Goal: Task Accomplishment & Management: Complete application form

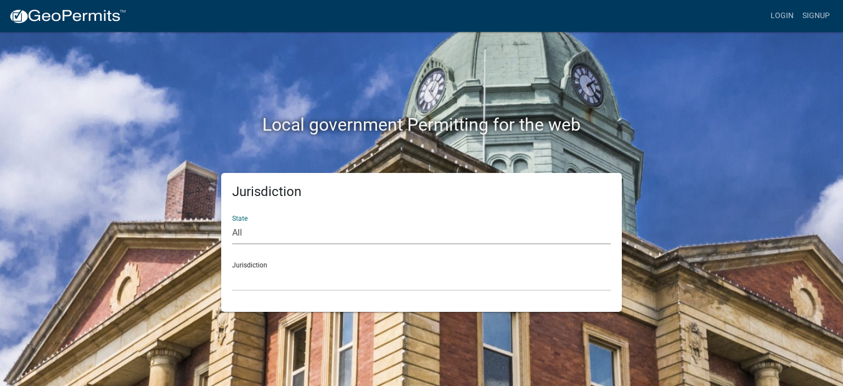
click at [252, 234] on select "All [US_STATE] [US_STATE] [US_STATE] [US_STATE] [US_STATE] [US_STATE] [US_STATE…" at bounding box center [421, 233] width 379 height 23
select select "[US_STATE]"
click at [232, 222] on select "All [US_STATE] [US_STATE] [US_STATE] [US_STATE] [US_STATE] [US_STATE] [US_STATE…" at bounding box center [421, 233] width 379 height 23
click at [257, 281] on select "City of [GEOGRAPHIC_DATA], [US_STATE] City of [GEOGRAPHIC_DATA], [US_STATE] Cit…" at bounding box center [421, 279] width 379 height 23
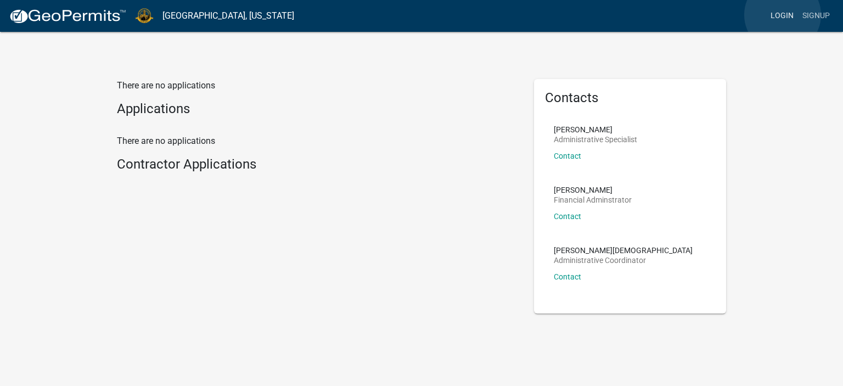
click at [783, 15] on link "Login" at bounding box center [782, 15] width 32 height 21
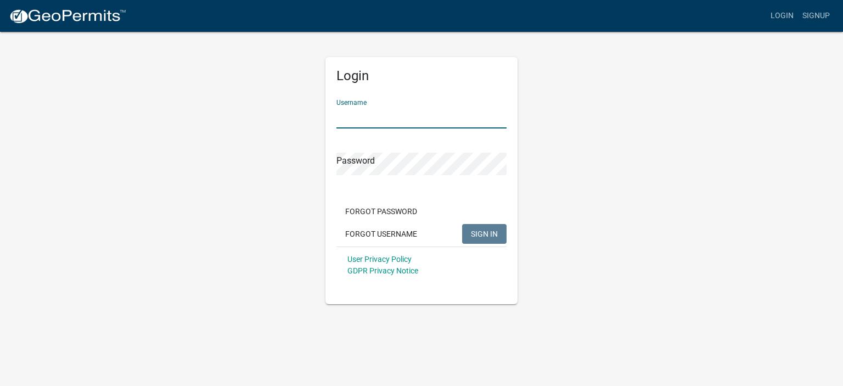
click at [351, 111] on input "Username" at bounding box center [421, 117] width 170 height 23
type input "[PERSON_NAME][EMAIL_ADDRESS][DOMAIN_NAME]"
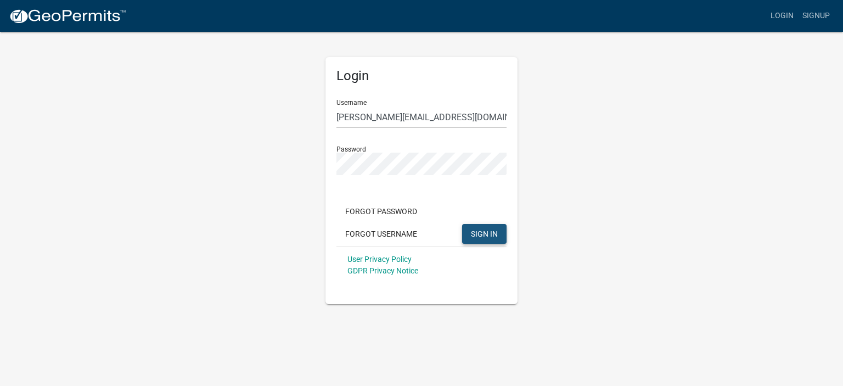
click at [487, 231] on span "SIGN IN" at bounding box center [484, 233] width 27 height 9
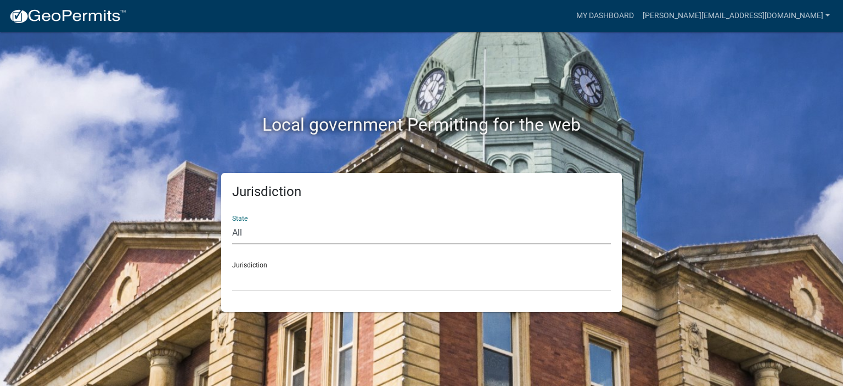
click at [246, 236] on select "All [US_STATE] [US_STATE] [US_STATE] [US_STATE] [US_STATE] [US_STATE] [US_STATE…" at bounding box center [421, 233] width 379 height 23
select select "[US_STATE]"
click at [232, 222] on select "All [US_STATE] [US_STATE] [US_STATE] [US_STATE] [US_STATE] [US_STATE] [US_STATE…" at bounding box center [421, 233] width 379 height 23
click at [246, 282] on select "City of [GEOGRAPHIC_DATA], [US_STATE] City of [GEOGRAPHIC_DATA], [US_STATE] Cit…" at bounding box center [421, 279] width 379 height 23
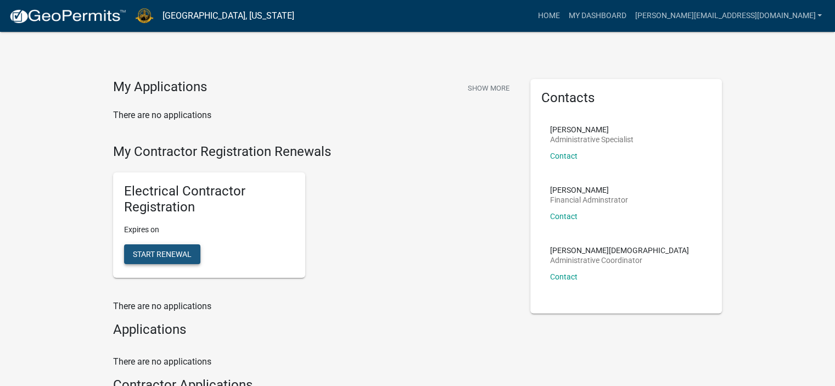
click at [156, 246] on button "Start Renewal" at bounding box center [162, 254] width 76 height 20
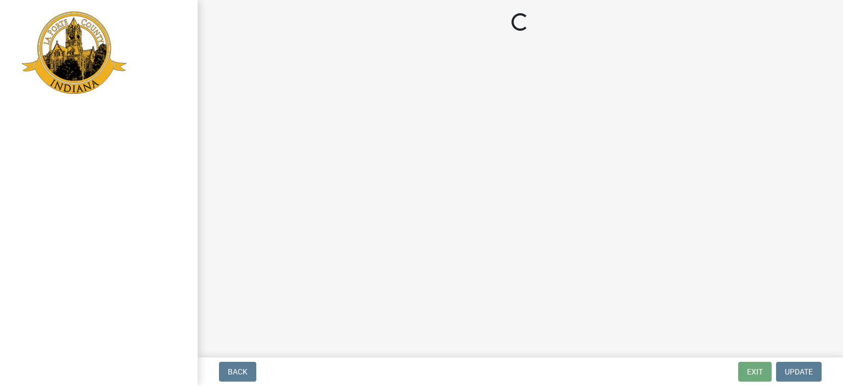
select select "IN"
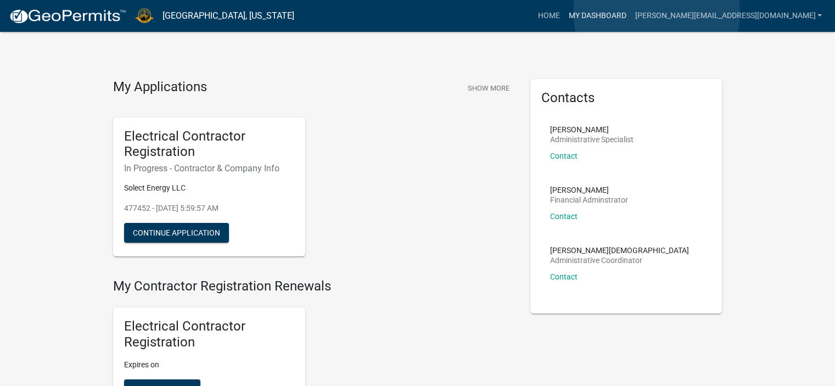
click at [630, 13] on link "My Dashboard" at bounding box center [597, 15] width 66 height 21
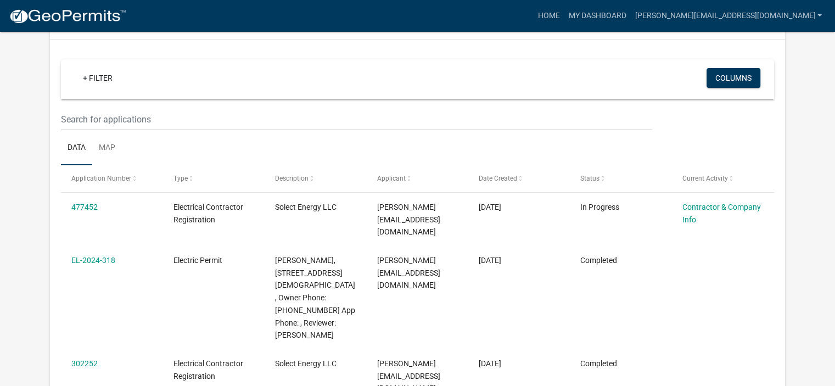
scroll to position [101, 0]
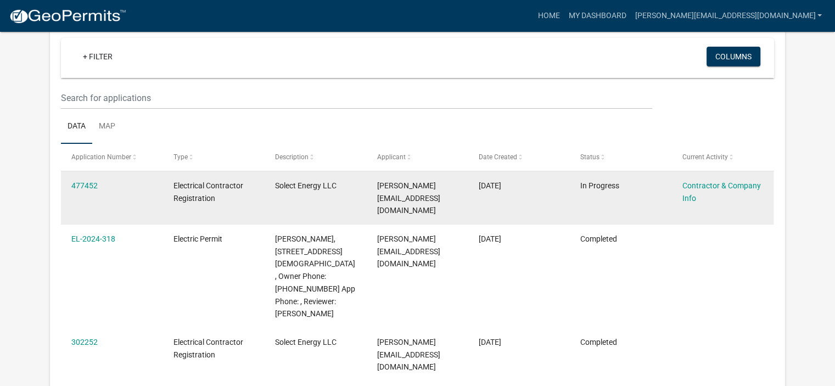
drag, startPoint x: 132, startPoint y: 184, endPoint x: 116, endPoint y: 184, distance: 15.4
click at [116, 184] on div "477452" at bounding box center [111, 185] width 81 height 13
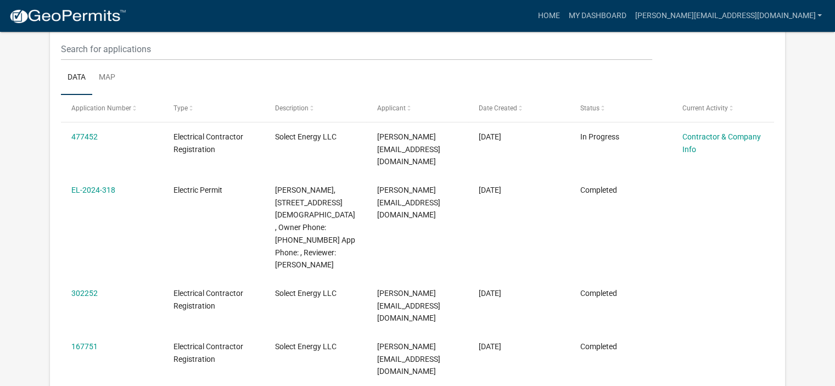
scroll to position [0, 0]
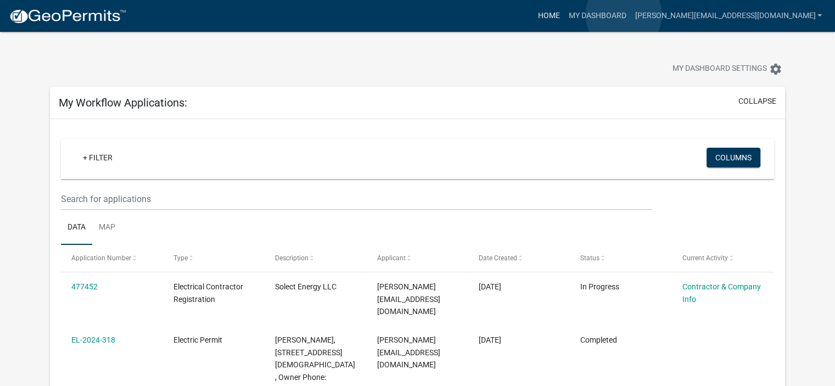
click at [564, 15] on link "Home" at bounding box center [548, 15] width 31 height 21
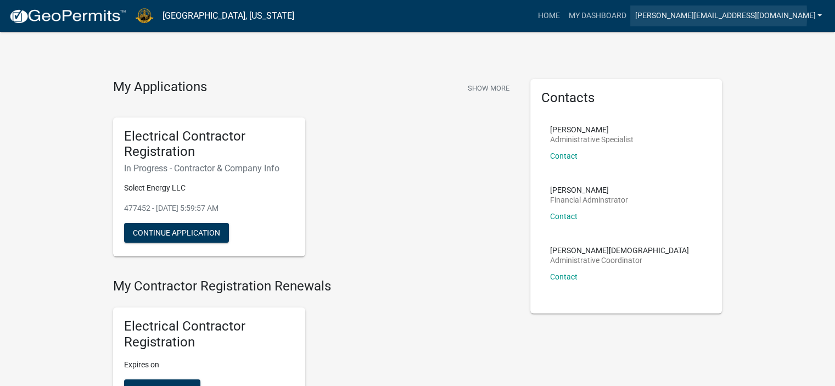
click at [745, 15] on link "[PERSON_NAME][EMAIL_ADDRESS][DOMAIN_NAME]" at bounding box center [728, 15] width 196 height 21
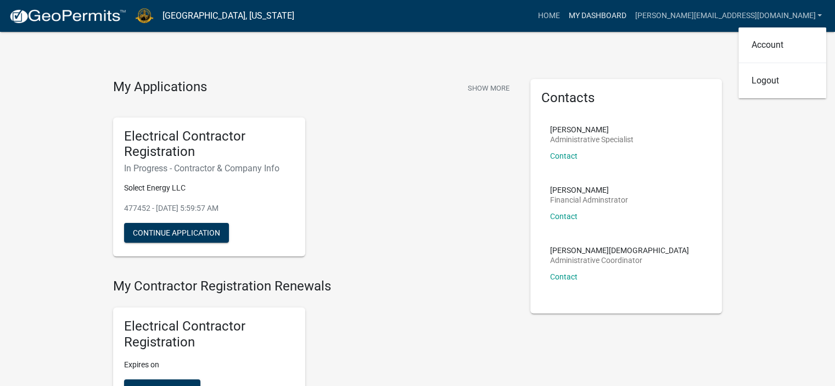
click at [630, 14] on link "My Dashboard" at bounding box center [597, 15] width 66 height 21
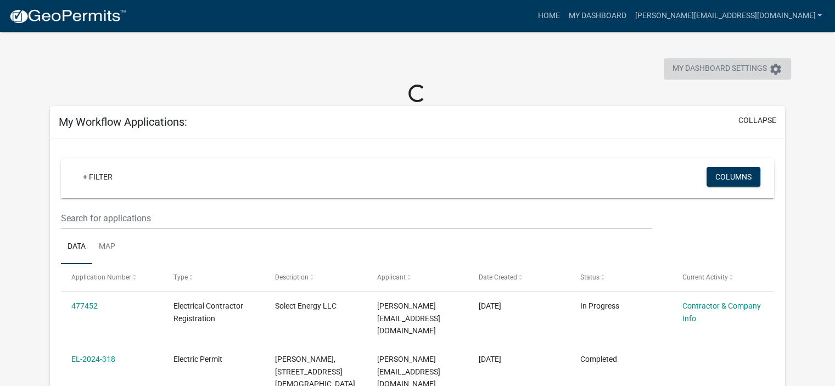
click at [774, 65] on icon "settings" at bounding box center [775, 69] width 13 height 13
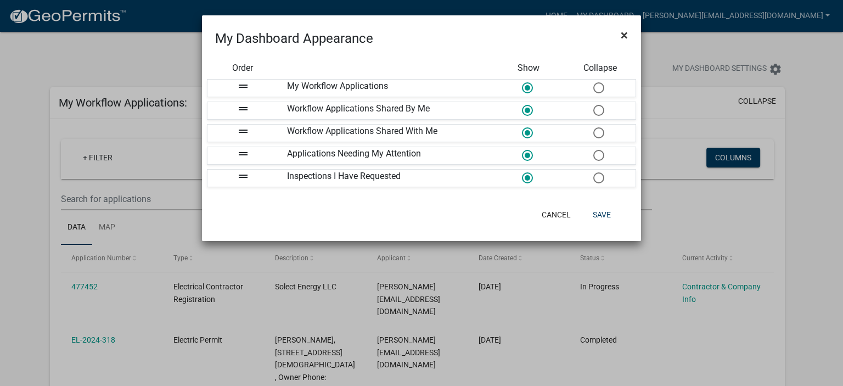
click at [622, 32] on span "×" at bounding box center [624, 34] width 7 height 15
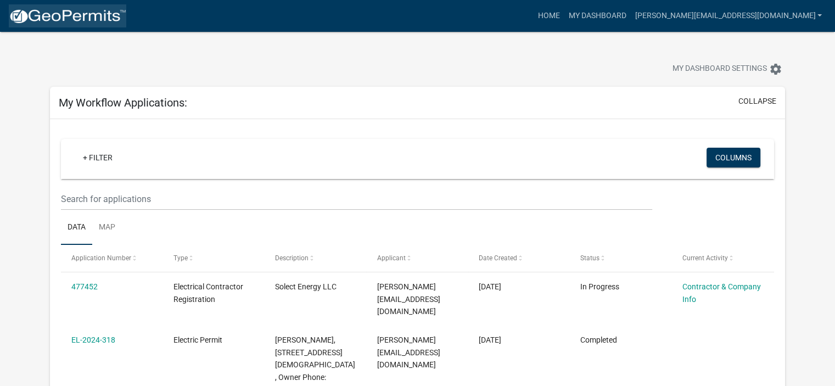
click at [110, 16] on img at bounding box center [67, 16] width 117 height 16
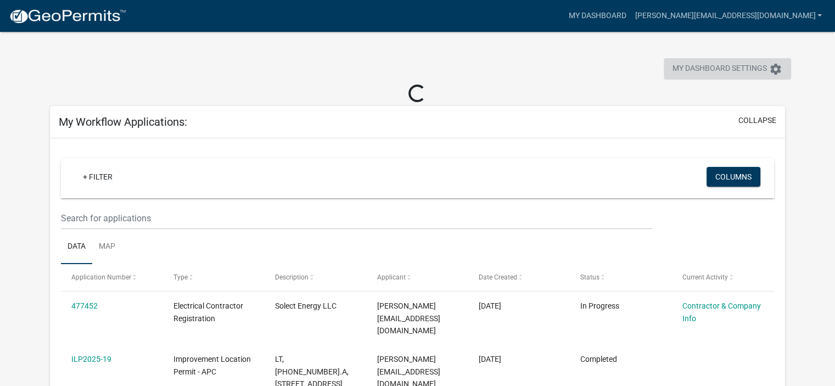
click at [776, 70] on icon "settings" at bounding box center [775, 69] width 13 height 13
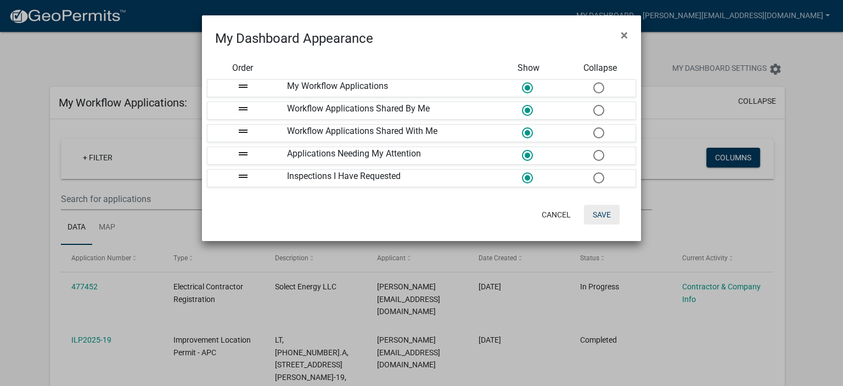
click at [605, 215] on button "Save" at bounding box center [602, 215] width 36 height 20
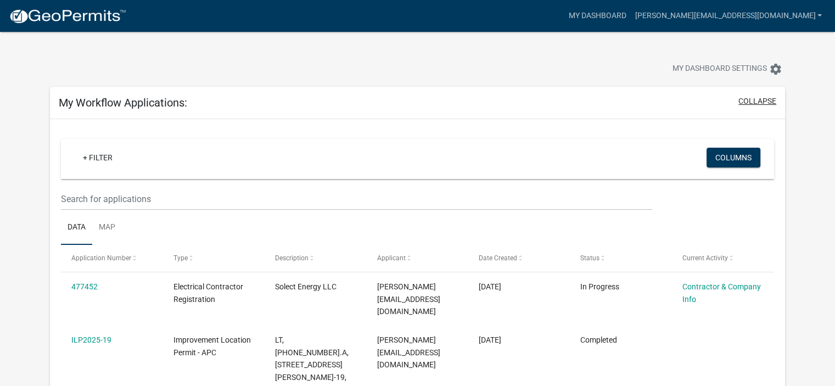
click at [753, 102] on button "collapse" at bounding box center [757, 101] width 38 height 12
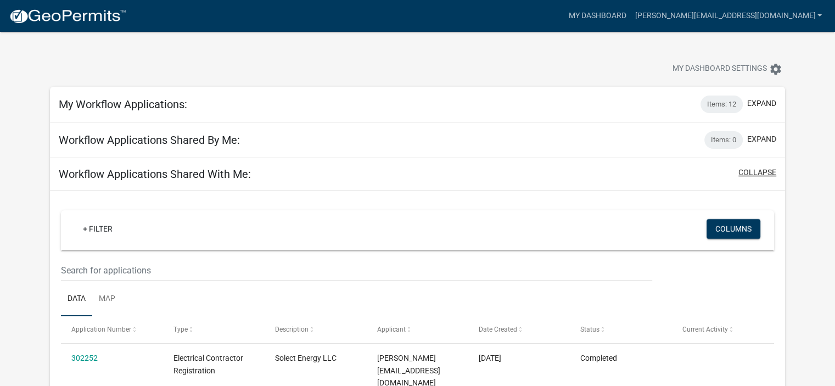
click at [755, 176] on button "collapse" at bounding box center [757, 173] width 38 height 12
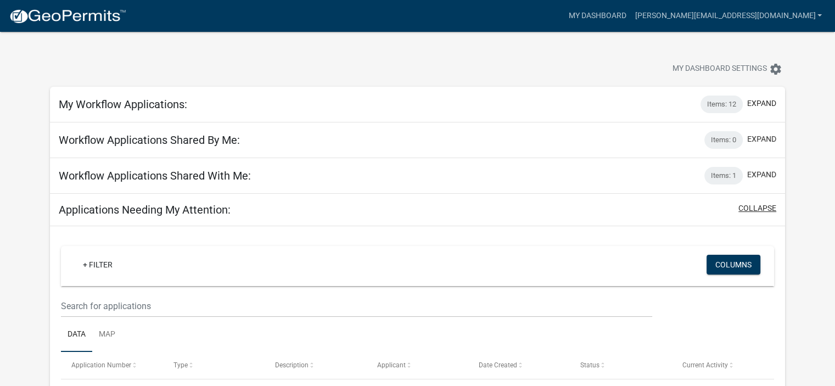
click at [755, 207] on button "collapse" at bounding box center [757, 209] width 38 height 12
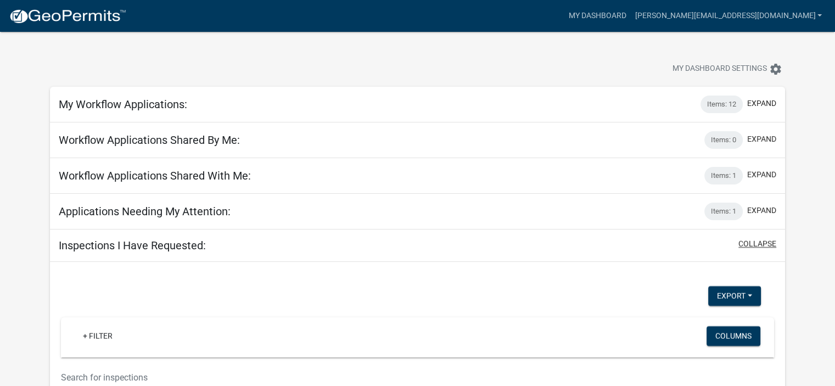
click at [755, 246] on button "collapse" at bounding box center [757, 244] width 38 height 12
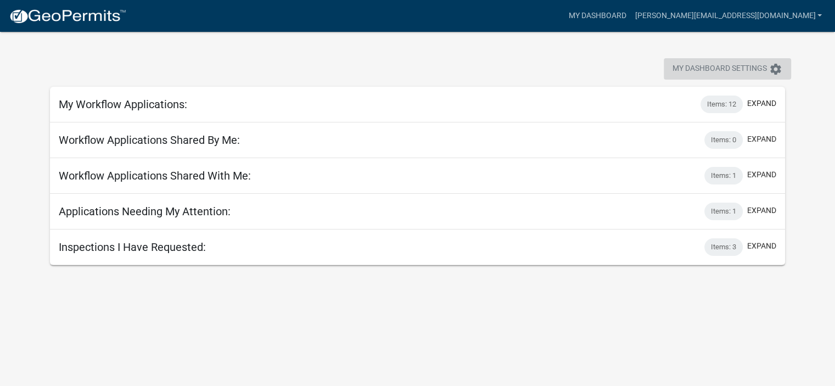
click at [779, 70] on icon "settings" at bounding box center [775, 69] width 13 height 13
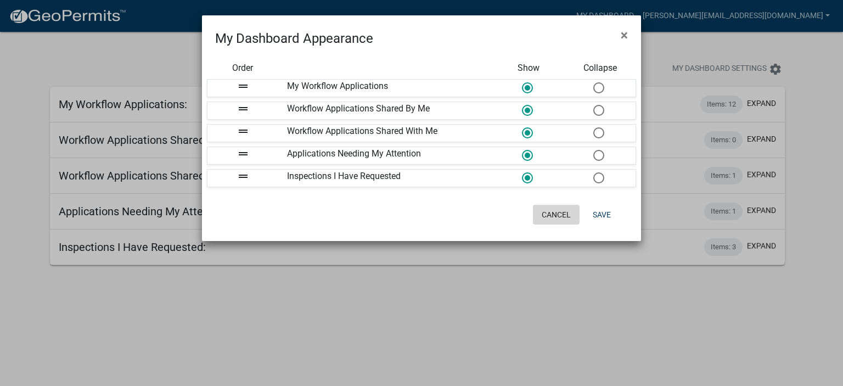
click at [555, 211] on button "Cancel" at bounding box center [556, 215] width 47 height 20
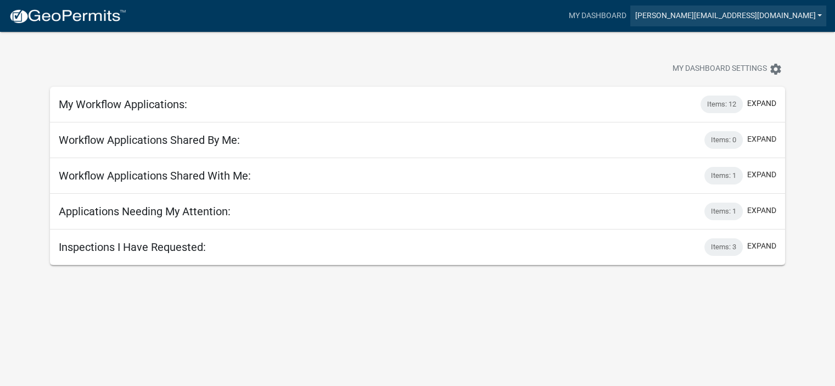
click at [782, 10] on link "[PERSON_NAME][EMAIL_ADDRESS][DOMAIN_NAME]" at bounding box center [728, 15] width 196 height 21
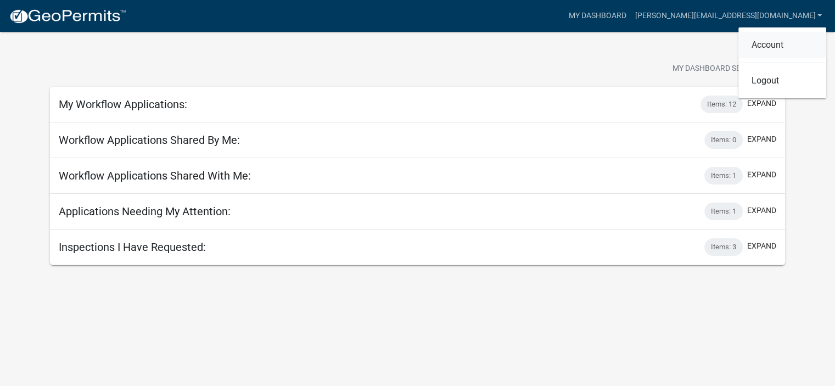
click at [765, 46] on link "Account" at bounding box center [782, 45] width 88 height 26
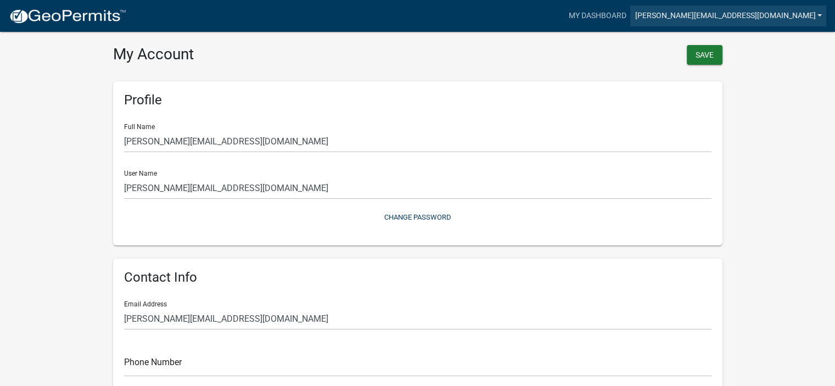
click at [776, 13] on link "[PERSON_NAME][EMAIL_ADDRESS][DOMAIN_NAME]" at bounding box center [728, 15] width 196 height 21
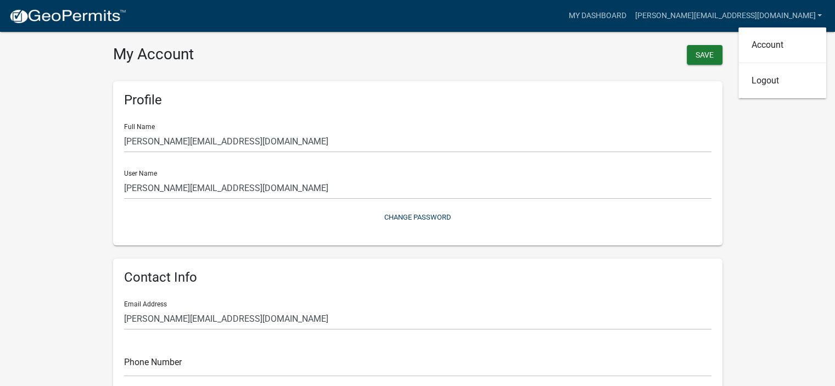
click at [609, 59] on div "Save" at bounding box center [574, 56] width 313 height 23
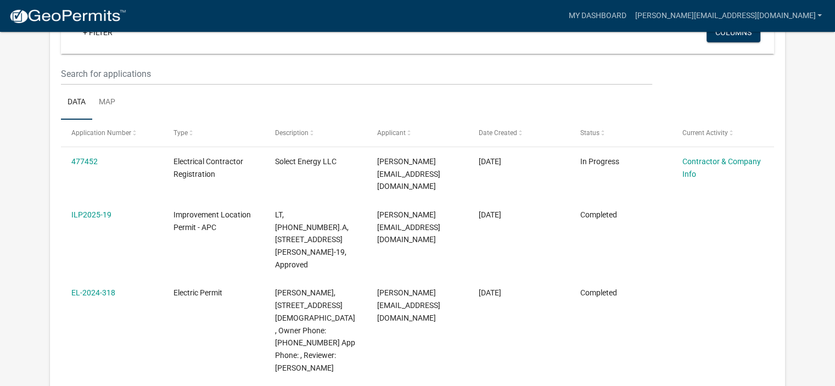
scroll to position [125, 0]
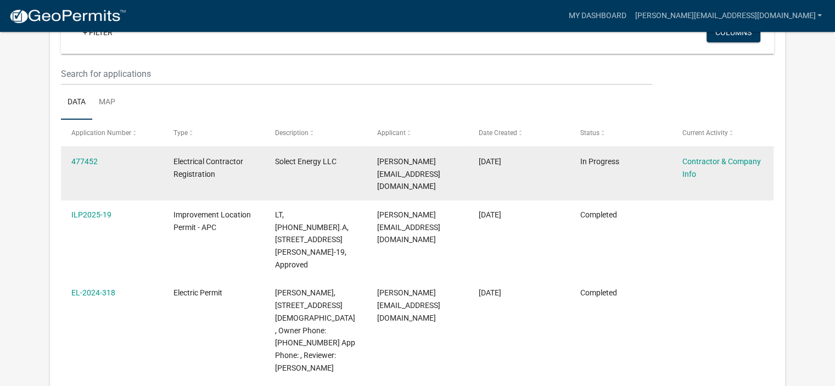
click at [193, 161] on span "Electrical Contractor Registration" at bounding box center [208, 167] width 70 height 21
click at [86, 160] on link "477452" at bounding box center [84, 161] width 26 height 9
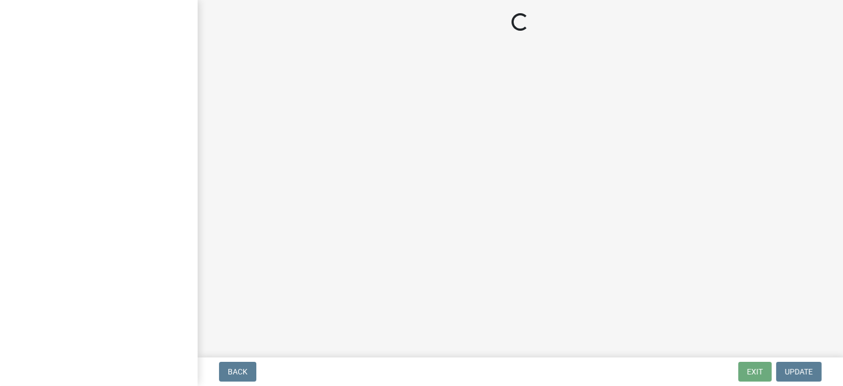
select select "IN"
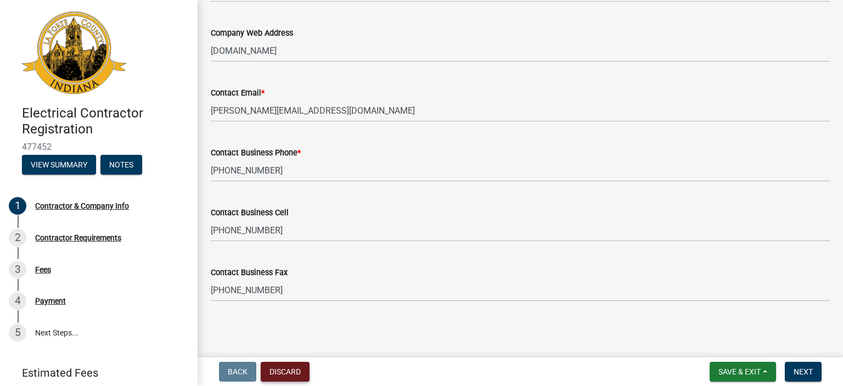
click at [282, 372] on button "Discard" at bounding box center [285, 372] width 49 height 20
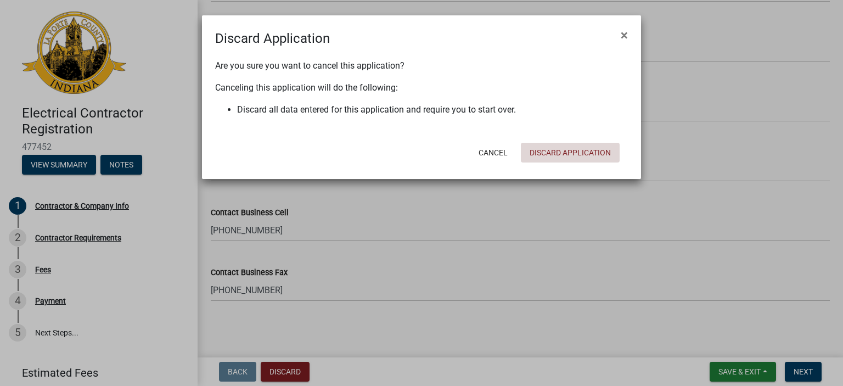
click at [565, 153] on button "Discard Application" at bounding box center [570, 153] width 99 height 20
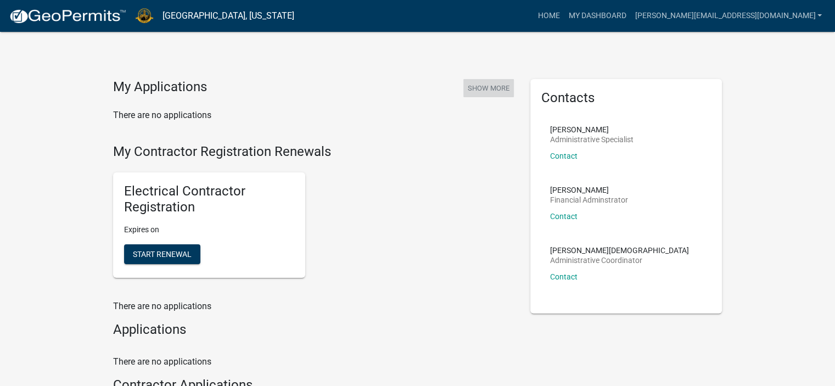
click at [487, 86] on button "Show More" at bounding box center [488, 88] width 50 height 18
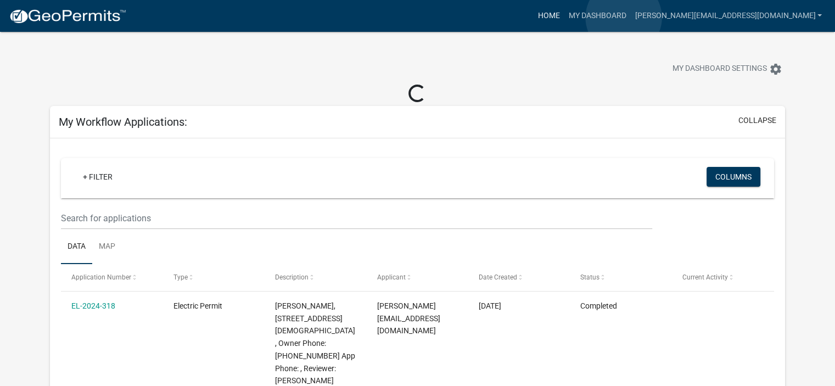
click at [564, 18] on link "Home" at bounding box center [548, 15] width 31 height 21
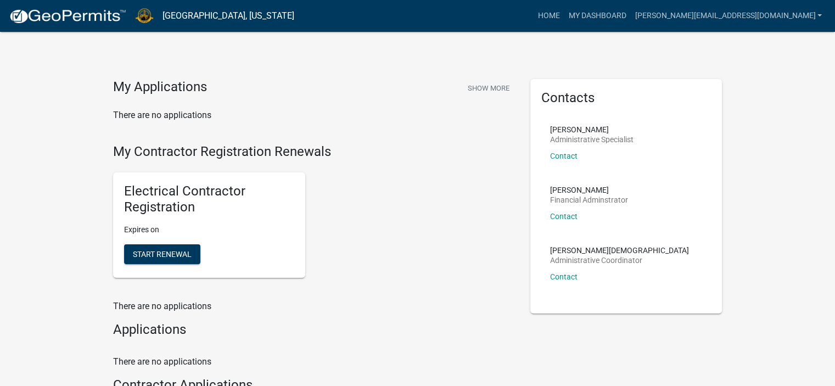
click at [167, 231] on p "Expires on" at bounding box center [209, 230] width 170 height 12
